Goal: Task Accomplishment & Management: Use online tool/utility

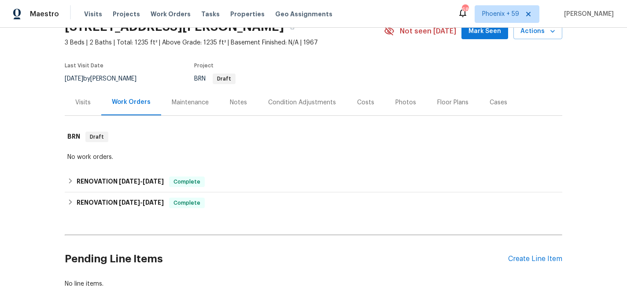
scroll to position [94, 0]
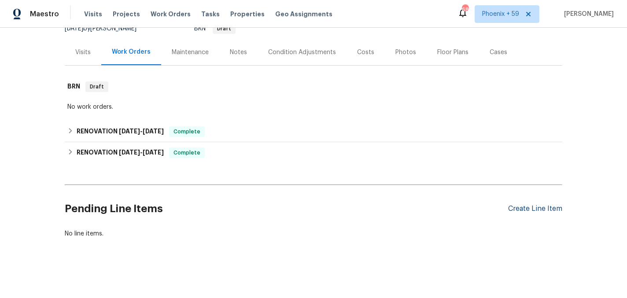
click at [532, 212] on div "Create Line Item" at bounding box center [535, 209] width 54 height 8
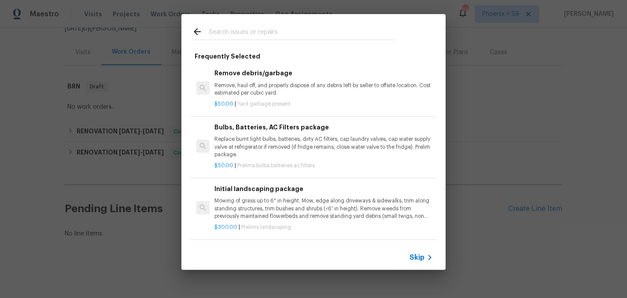
scroll to position [50, 0]
click at [271, 210] on p "Mowing of grass up to 6" in height. Mow, edge along driveways & sidewalks, trim…" at bounding box center [323, 208] width 218 height 22
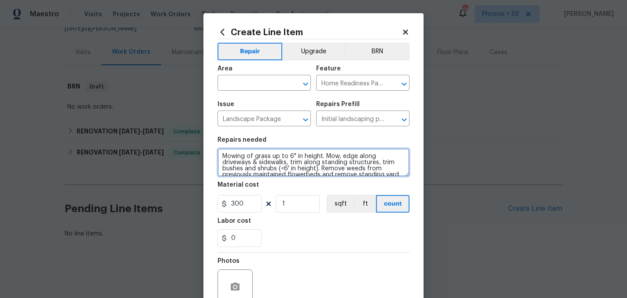
click at [255, 173] on textarea "Mowing of grass up to 6" in height. Mow, edge along driveways & sidewalks, trim…" at bounding box center [313, 162] width 192 height 28
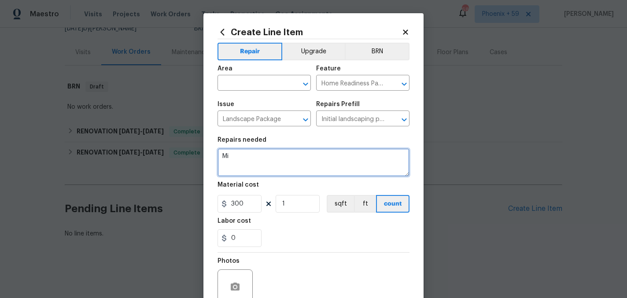
type textarea "M"
type textarea "a"
type textarea "maintenance landscaping charge for week of 8/25"
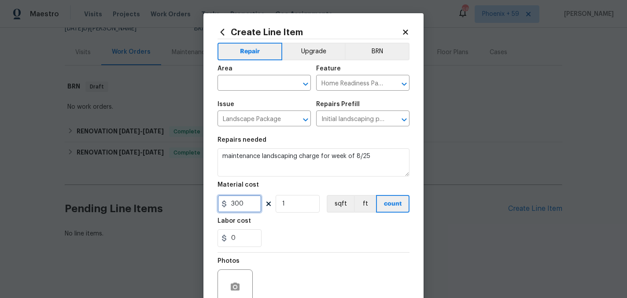
drag, startPoint x: 250, startPoint y: 204, endPoint x: 212, endPoint y: 204, distance: 38.3
click at [212, 204] on div "Create Line Item Repair Upgrade BRN Area ​ Feature Home Readiness Packages ​ Is…" at bounding box center [313, 189] width 220 height 353
type input "55"
click at [267, 91] on span "Area ​" at bounding box center [263, 78] width 93 height 36
click at [264, 83] on input "text" at bounding box center [251, 84] width 69 height 14
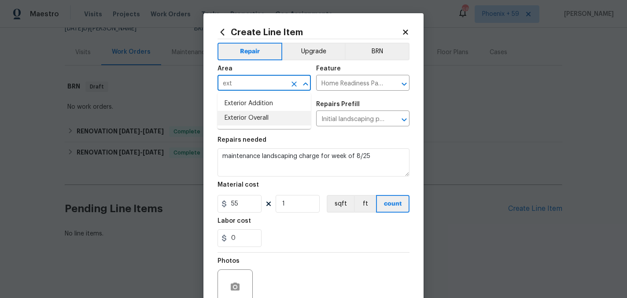
click at [274, 120] on li "Exterior Overall" at bounding box center [263, 118] width 93 height 15
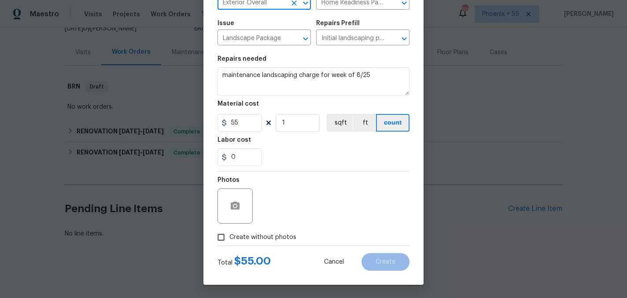
type input "Exterior Overall"
click at [270, 239] on span "Create without photos" at bounding box center [262, 237] width 67 height 9
click at [229, 239] on input "Create without photos" at bounding box center [221, 237] width 17 height 17
checkbox input "true"
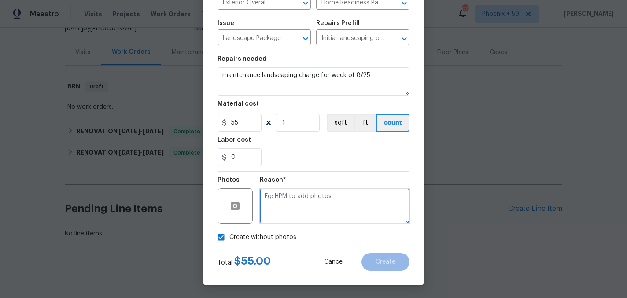
click at [299, 202] on textarea at bounding box center [335, 205] width 150 height 35
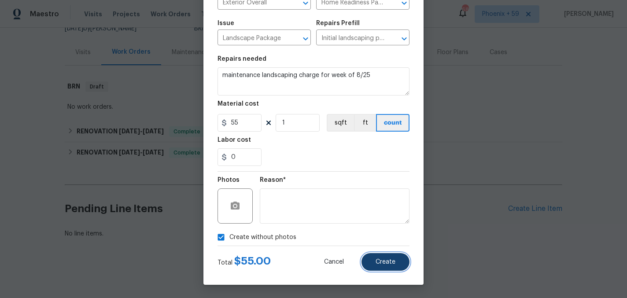
click at [389, 262] on span "Create" at bounding box center [385, 262] width 20 height 7
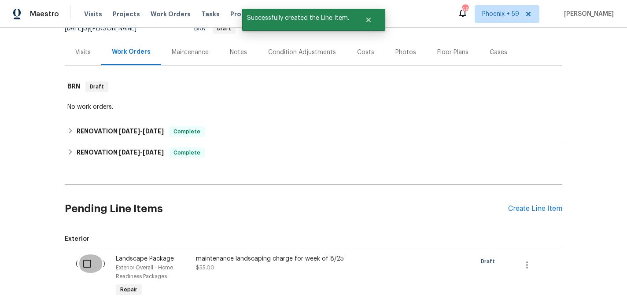
click at [94, 265] on input "checkbox" at bounding box center [90, 263] width 25 height 18
checkbox input "true"
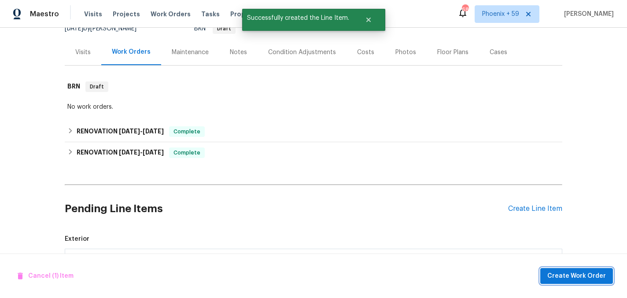
click at [554, 277] on span "Create Work Order" at bounding box center [576, 276] width 59 height 11
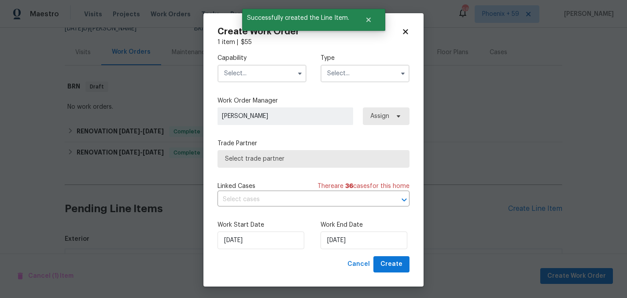
click at [248, 79] on input "text" at bounding box center [261, 74] width 89 height 18
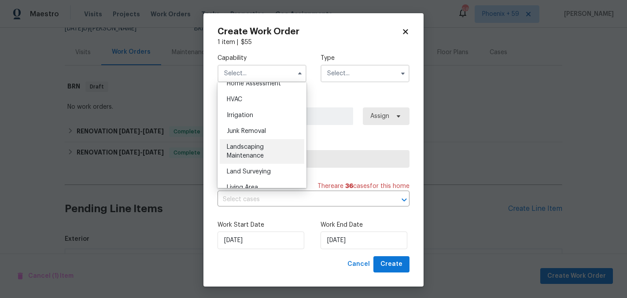
scroll to position [525, 0]
click at [258, 151] on div "Landscaping Maintenance" at bounding box center [262, 151] width 85 height 25
type input "Landscaping Maintenance"
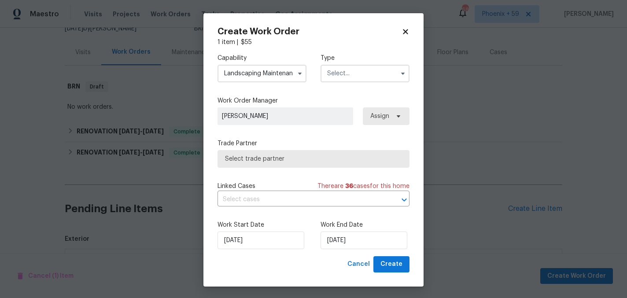
click at [350, 69] on input "text" at bounding box center [364, 74] width 89 height 18
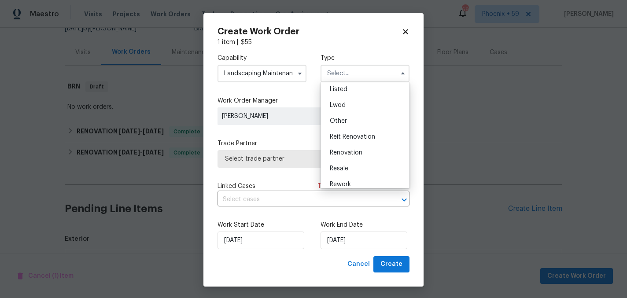
scroll to position [105, 0]
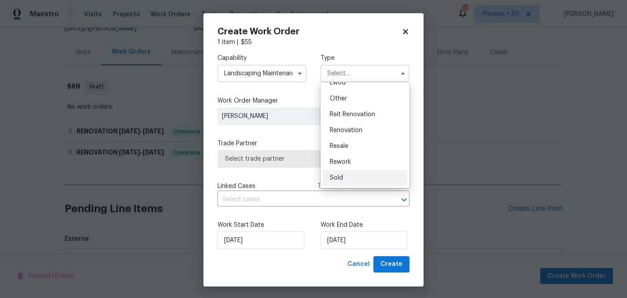
click at [346, 176] on div "Sold" at bounding box center [365, 178] width 85 height 16
type input "Sold"
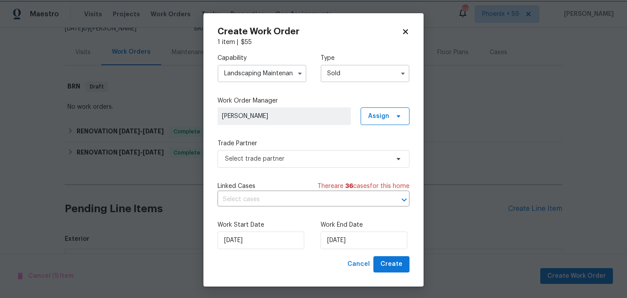
scroll to position [0, 0]
click at [293, 158] on span "Select trade partner" at bounding box center [307, 158] width 164 height 9
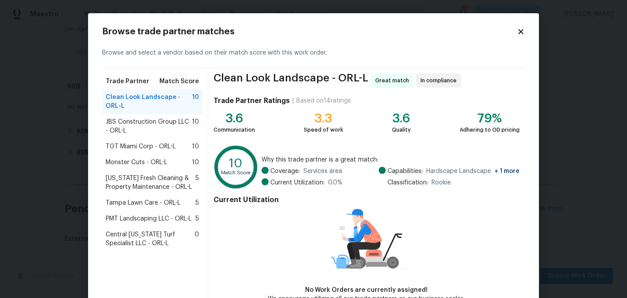
click at [146, 148] on span "TGT Miami Corp - ORL-L" at bounding box center [141, 146] width 70 height 9
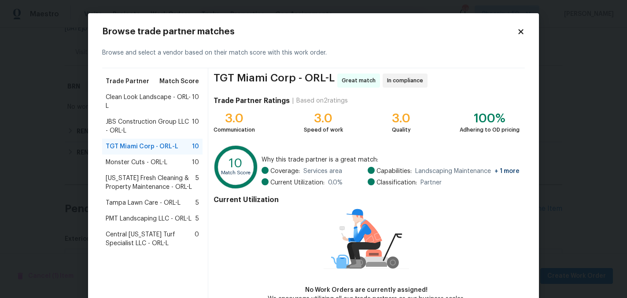
scroll to position [53, 0]
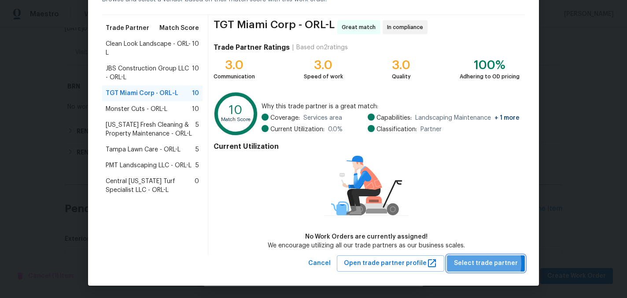
click at [474, 263] on span "Select trade partner" at bounding box center [486, 263] width 64 height 11
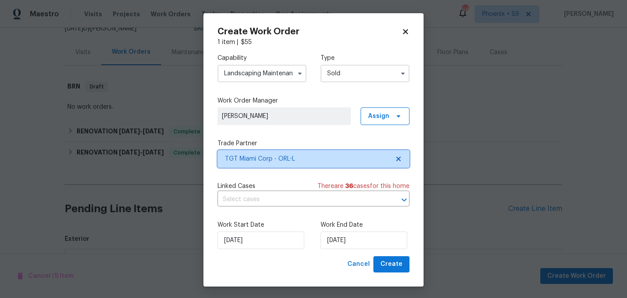
scroll to position [0, 0]
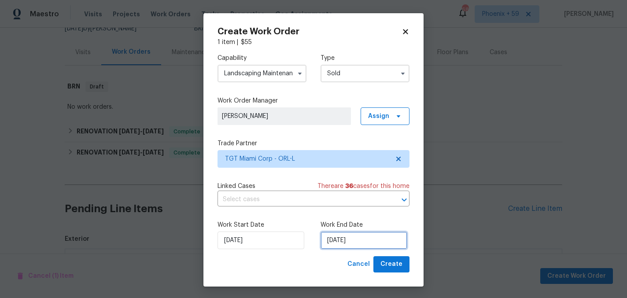
click at [371, 239] on input "[DATE]" at bounding box center [363, 241] width 87 height 18
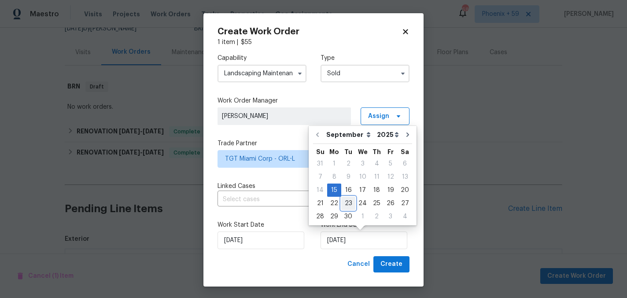
click at [341, 203] on div "23" at bounding box center [348, 203] width 14 height 12
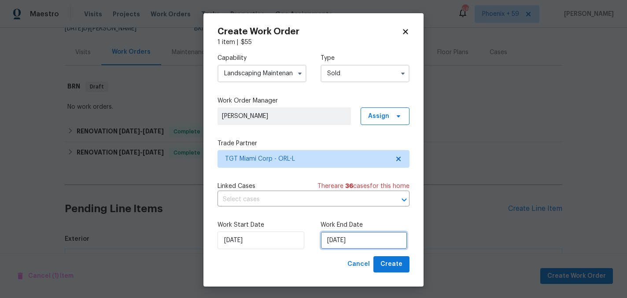
click at [341, 237] on input "[DATE]" at bounding box center [363, 241] width 87 height 18
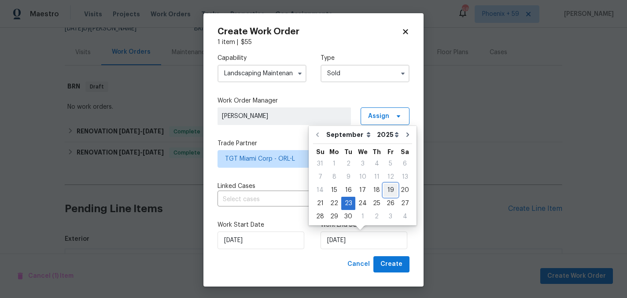
click at [389, 188] on div "19" at bounding box center [390, 190] width 14 height 12
type input "[DATE]"
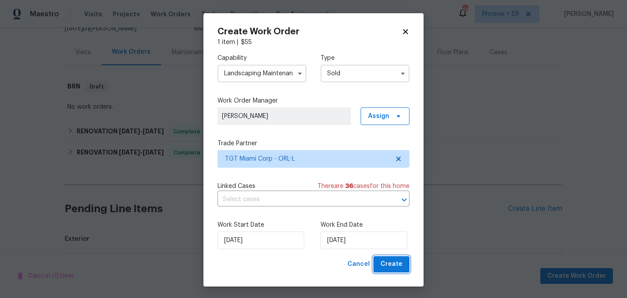
click at [389, 261] on span "Create" at bounding box center [391, 264] width 22 height 11
checkbox input "false"
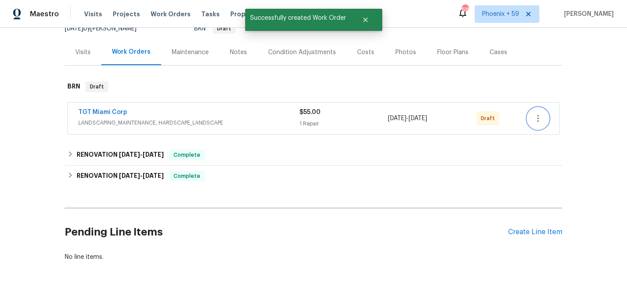
click at [540, 124] on button "button" at bounding box center [537, 118] width 21 height 21
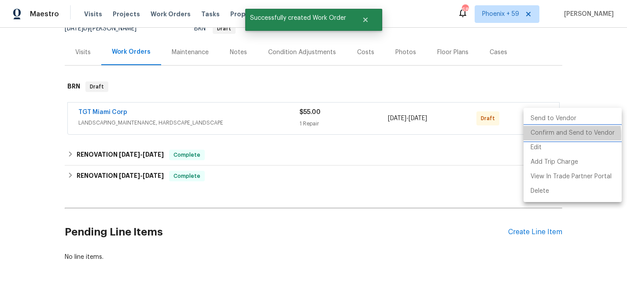
click at [546, 136] on li "Confirm and Send to Vendor" at bounding box center [572, 133] width 98 height 15
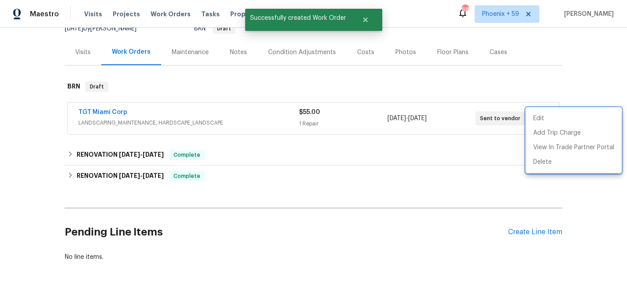
click at [424, 90] on div at bounding box center [313, 149] width 627 height 298
